Goal: Task Accomplishment & Management: Check status

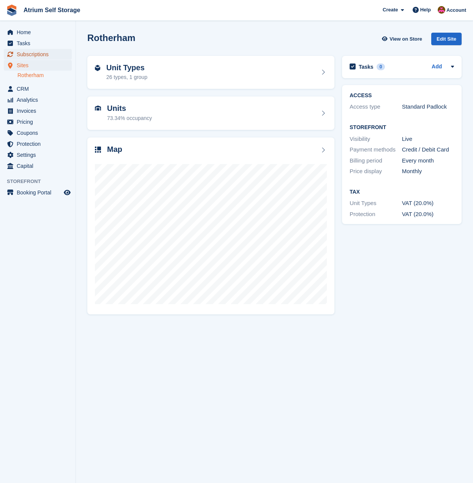
click at [34, 53] on span "Subscriptions" at bounding box center [40, 54] width 46 height 11
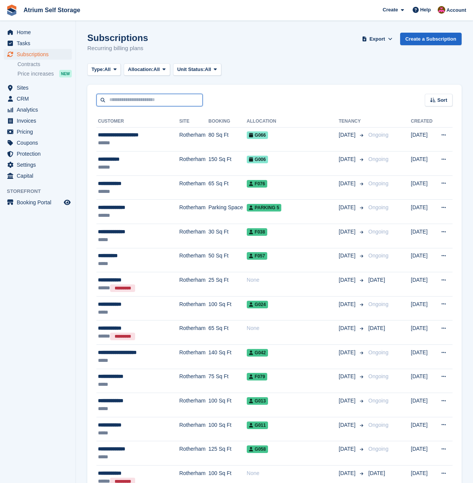
click at [116, 104] on input "text" at bounding box center [149, 100] width 106 height 13
type input "*****"
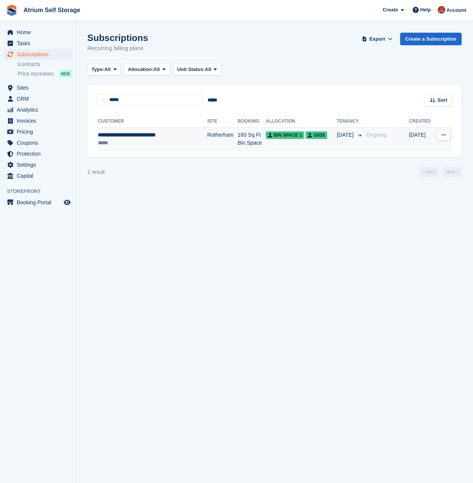
click at [172, 140] on div "*****" at bounding box center [145, 143] width 94 height 8
